Goal: Communication & Community: Answer question/provide support

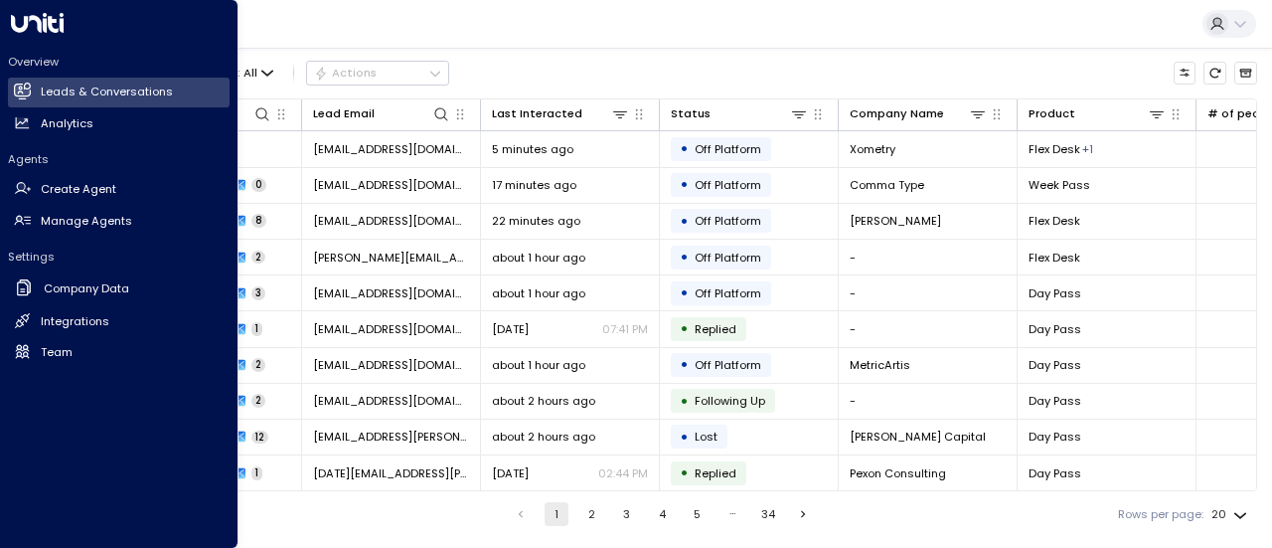
click at [70, 348] on h2 "Team" at bounding box center [57, 352] width 32 height 17
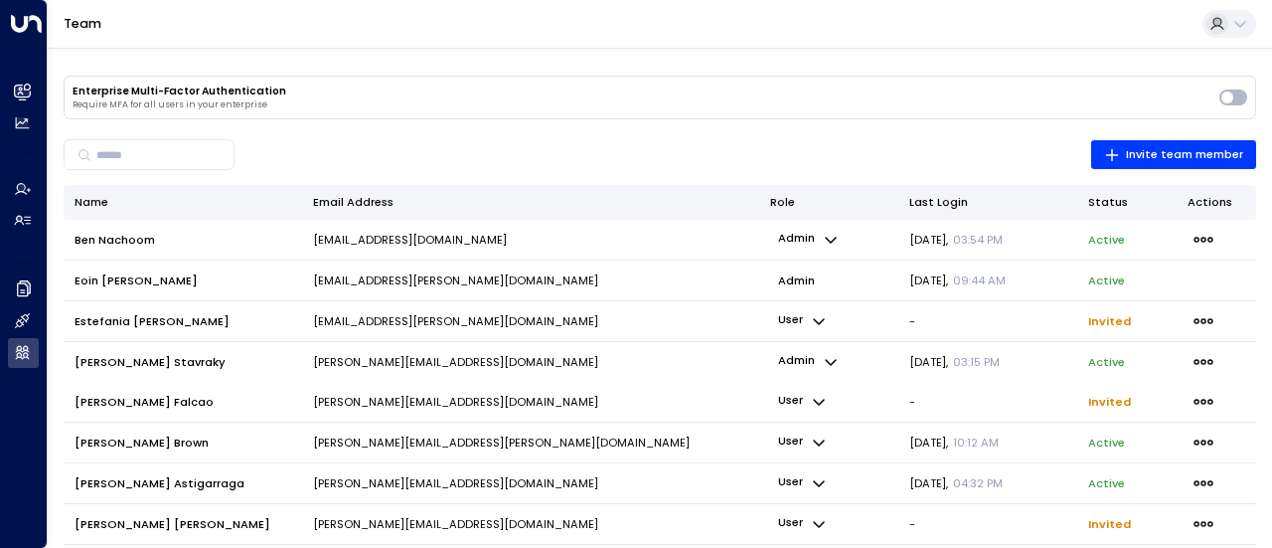
click at [1190, 514] on span "button" at bounding box center [1204, 523] width 32 height 25
click at [1127, 493] on ul "Resend Invite Delete Invite" at bounding box center [1114, 514] width 88 height 42
click at [1201, 395] on icon "button" at bounding box center [1204, 402] width 22 height 22
click at [1114, 431] on span "Resend Invite" at bounding box center [1114, 426] width 58 height 9
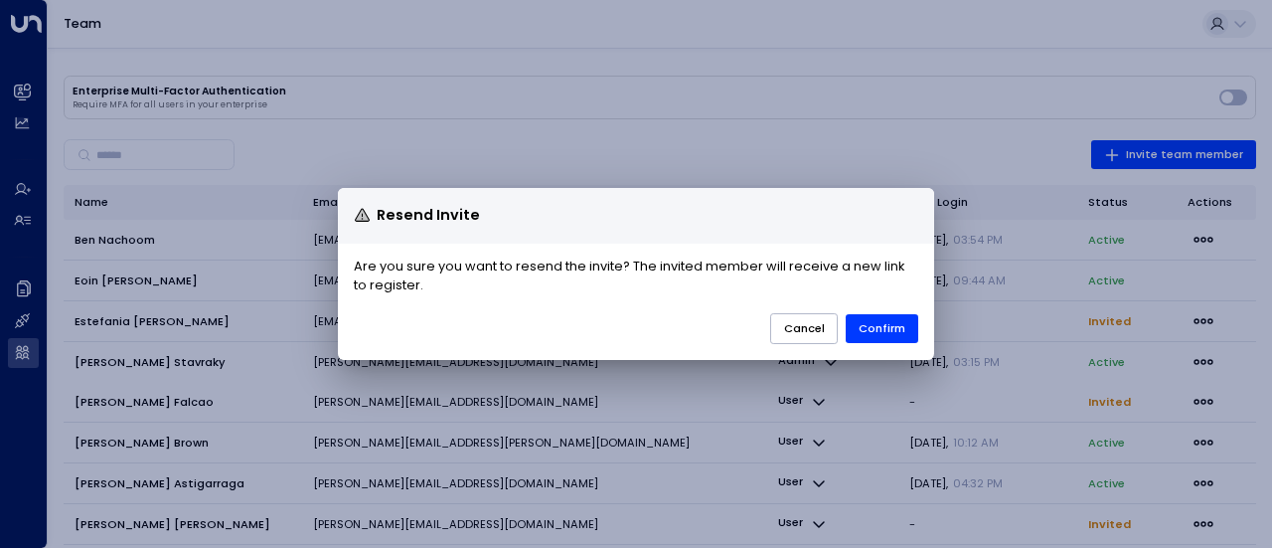
click at [884, 326] on button "Confirm" at bounding box center [882, 328] width 73 height 29
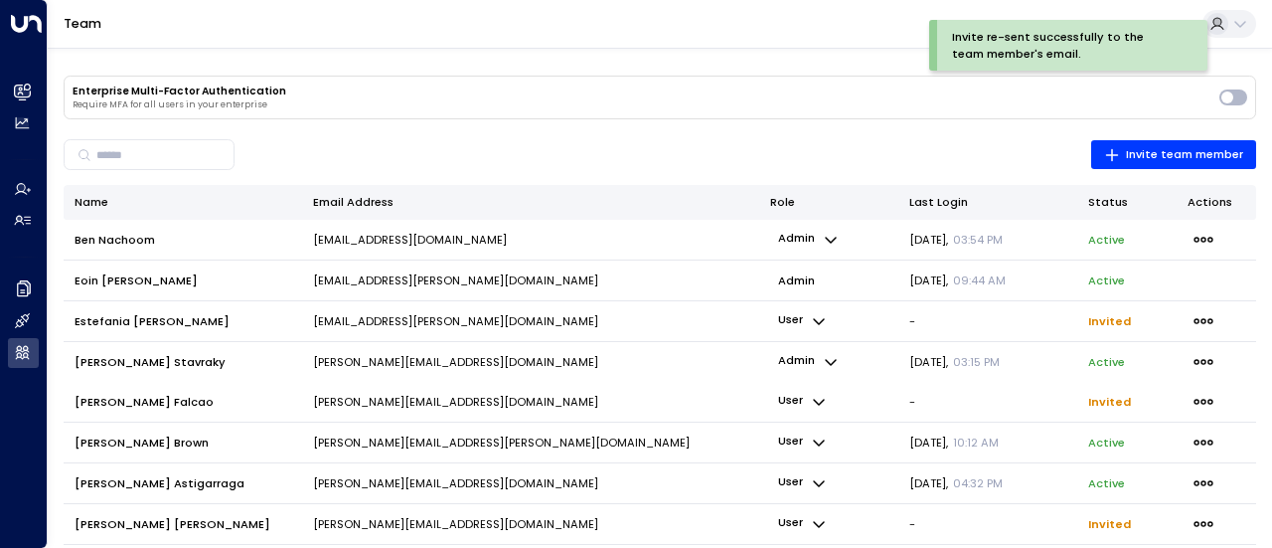
click at [1204, 517] on icon "button" at bounding box center [1204, 524] width 22 height 22
click at [1125, 482] on div "Resend Invite Delete Invite" at bounding box center [594, 274] width 1355 height 548
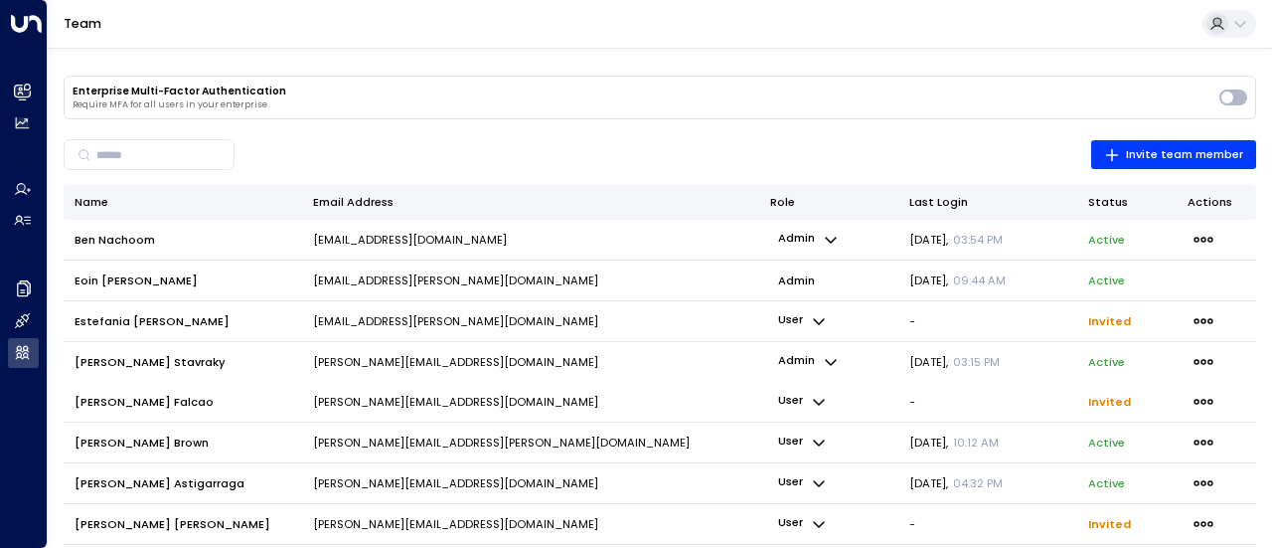
click at [1197, 526] on icon "button" at bounding box center [1204, 524] width 22 height 22
click at [1213, 528] on icon "button" at bounding box center [1204, 524] width 22 height 22
click at [1119, 480] on div "Resend Invite Delete Invite" at bounding box center [594, 274] width 1355 height 548
click at [548, 512] on td "[PERSON_NAME][EMAIL_ADDRESS][DOMAIN_NAME]" at bounding box center [530, 524] width 457 height 40
click at [1204, 527] on icon "button" at bounding box center [1204, 524] width 22 height 22
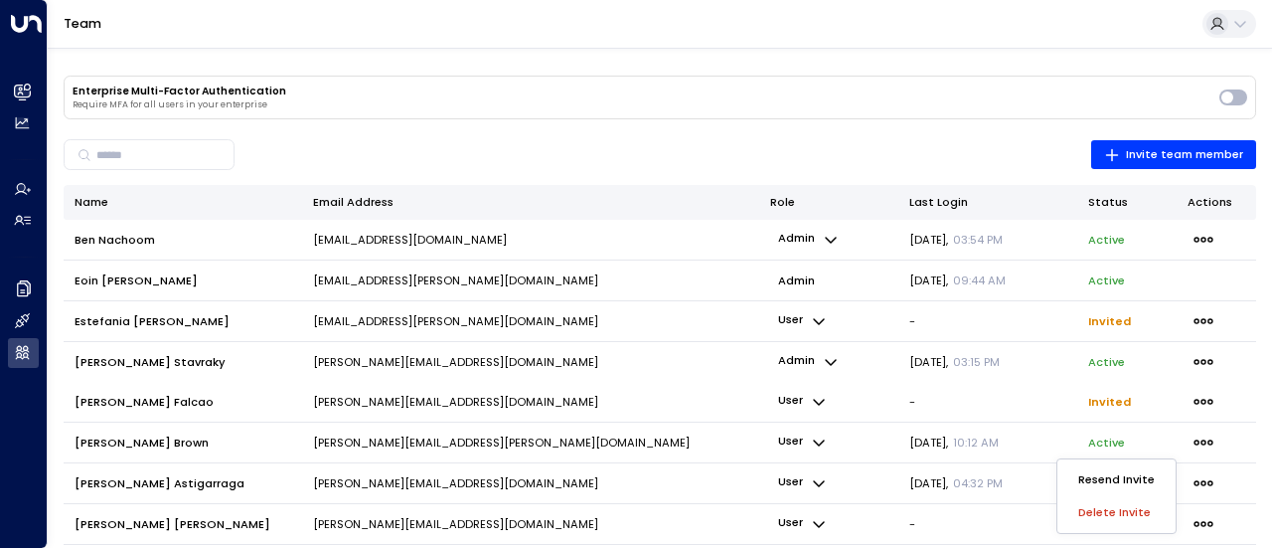
click at [1094, 502] on ul "Resend Invite Delete Invite" at bounding box center [1117, 496] width 118 height 74
click at [1187, 145] on span "Invite team member" at bounding box center [1173, 155] width 139 height 20
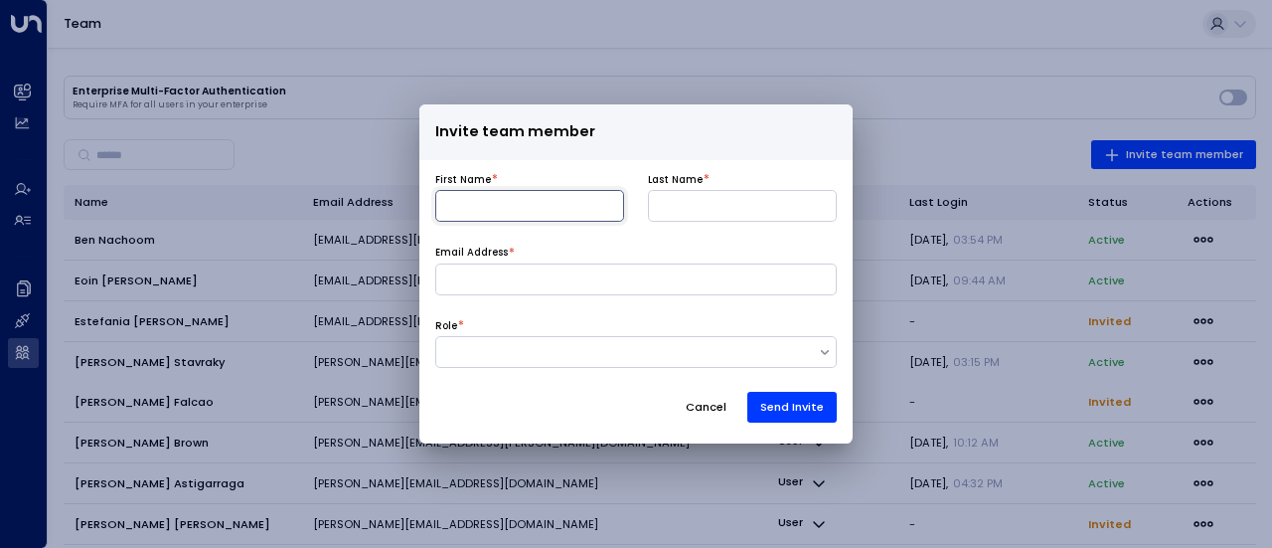
click at [550, 193] on input at bounding box center [529, 206] width 189 height 32
type input "******"
click at [744, 203] on input at bounding box center [742, 206] width 189 height 32
type input "**********"
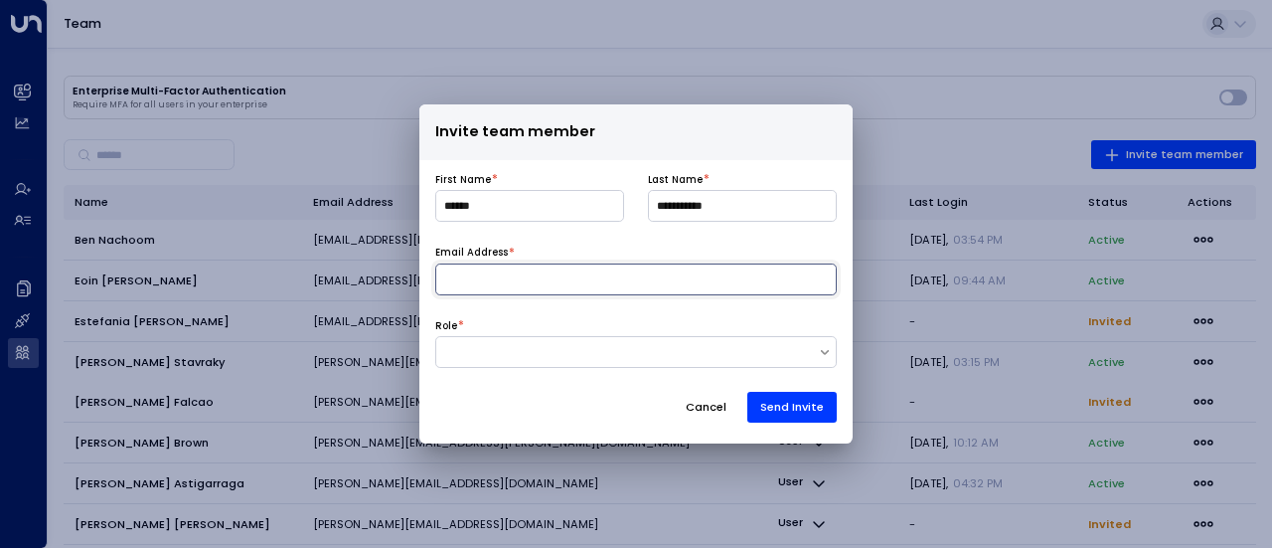
click at [486, 276] on input at bounding box center [636, 279] width 402 height 32
type input "**********"
click at [579, 347] on div at bounding box center [627, 352] width 382 height 17
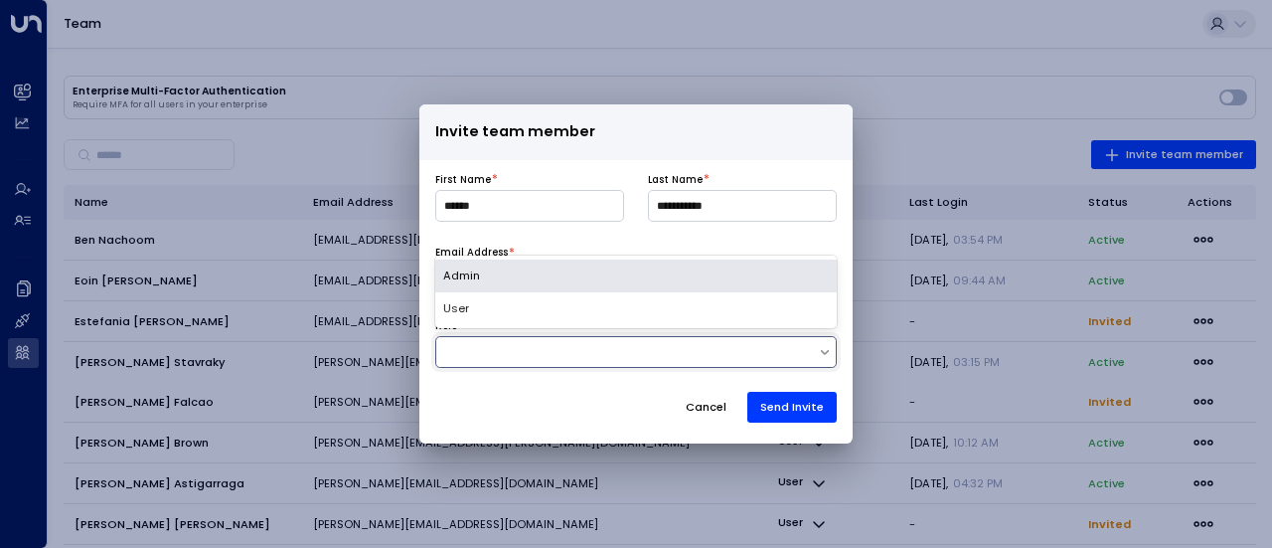
click at [504, 275] on div "Admin" at bounding box center [636, 275] width 402 height 33
click at [522, 345] on div "Admin" at bounding box center [627, 352] width 362 height 17
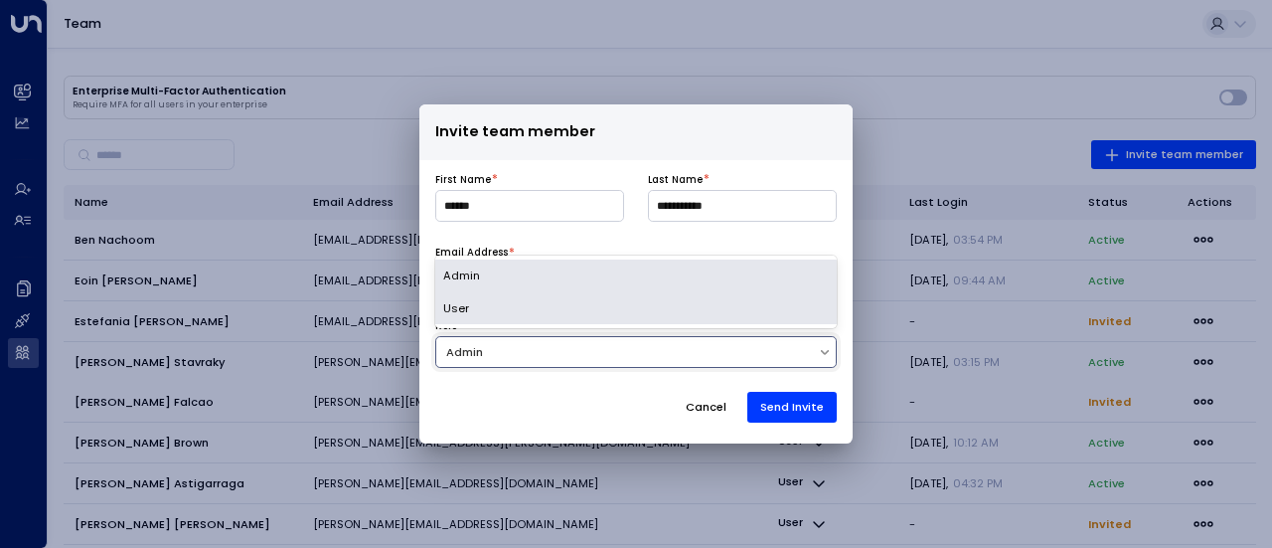
click at [501, 310] on div "User" at bounding box center [636, 308] width 402 height 33
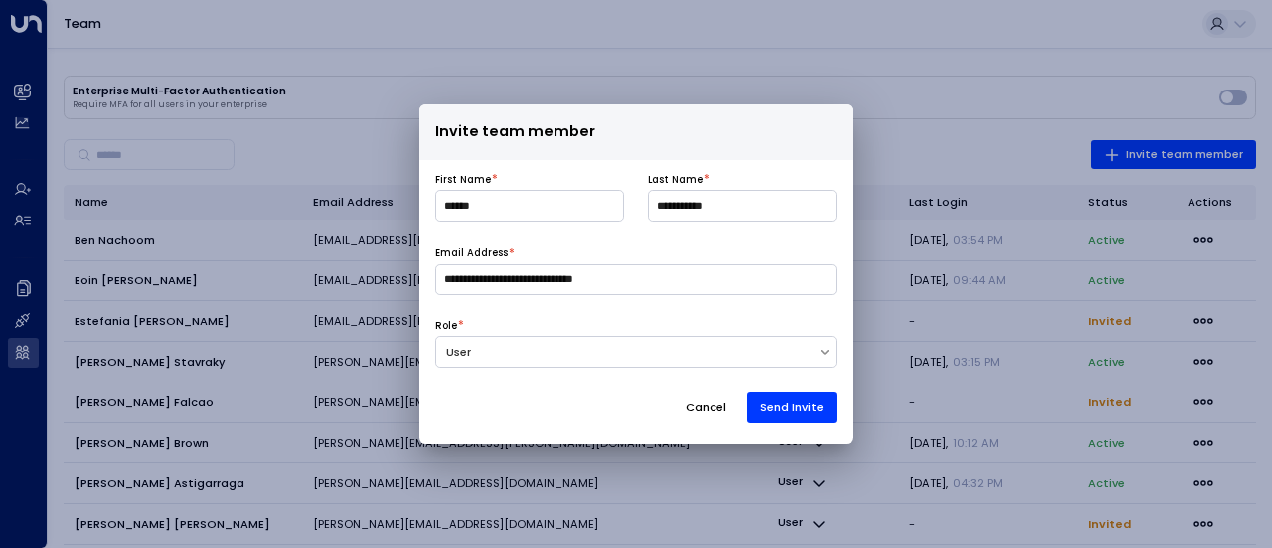
click at [771, 411] on button "Send Invite" at bounding box center [791, 407] width 89 height 31
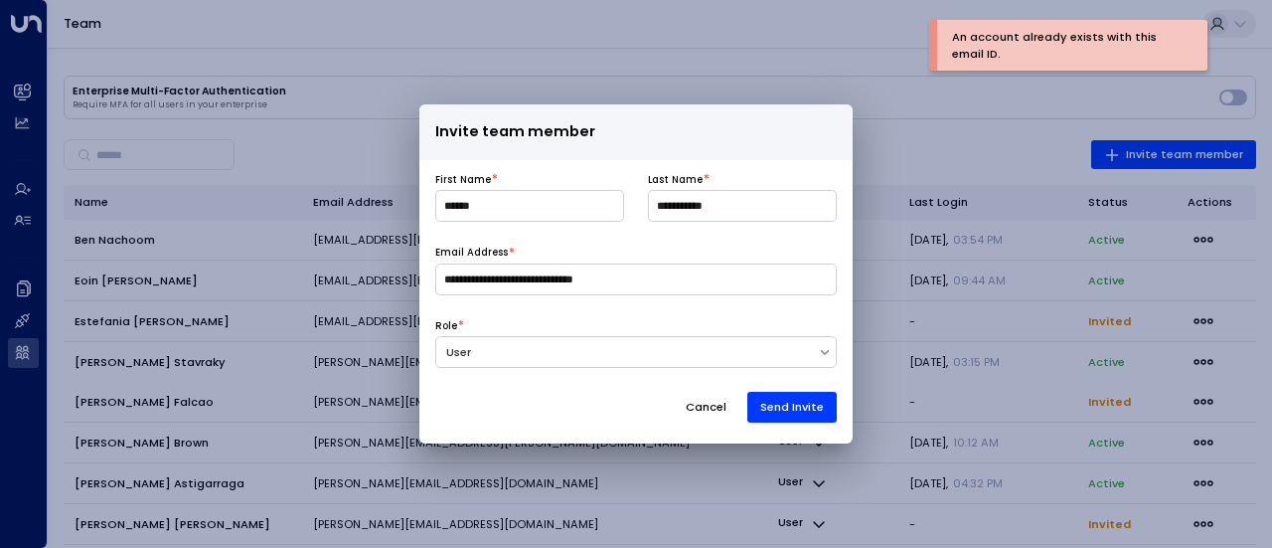
click at [685, 408] on button "Cancel" at bounding box center [706, 407] width 69 height 31
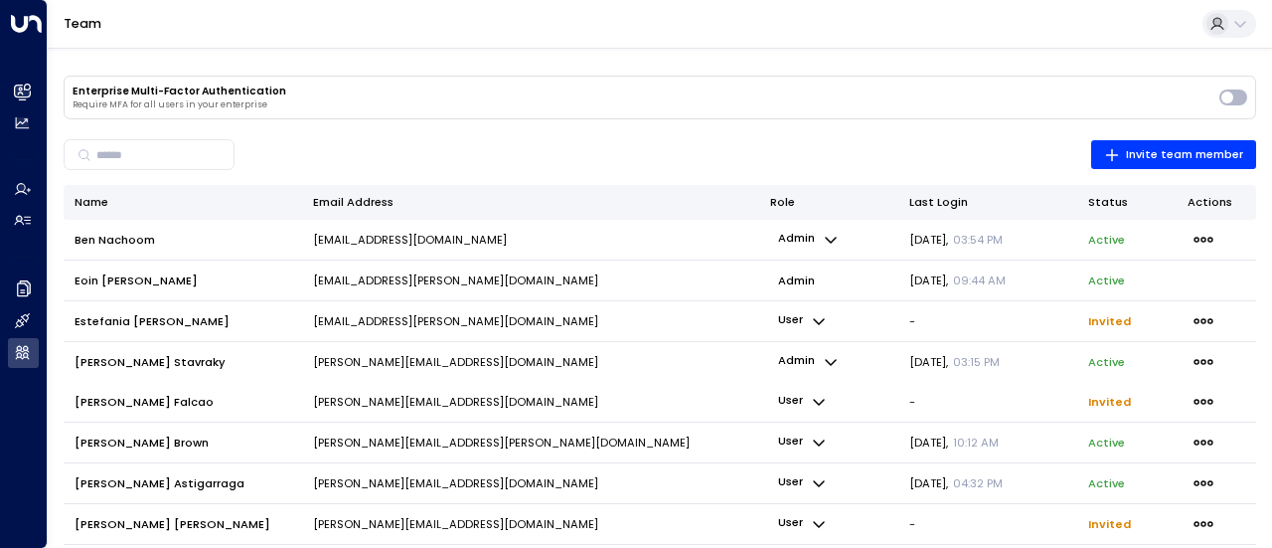
click at [1200, 524] on icon "button" at bounding box center [1204, 524] width 22 height 22
click at [1203, 528] on icon "button" at bounding box center [1204, 524] width 22 height 22
click at [1109, 510] on ul "Resend Invite Delete Invite" at bounding box center [1117, 496] width 118 height 74
click at [451, 516] on p "[PERSON_NAME][EMAIL_ADDRESS][DOMAIN_NAME]" at bounding box center [455, 524] width 285 height 16
